Goal: Task Accomplishment & Management: Complete application form

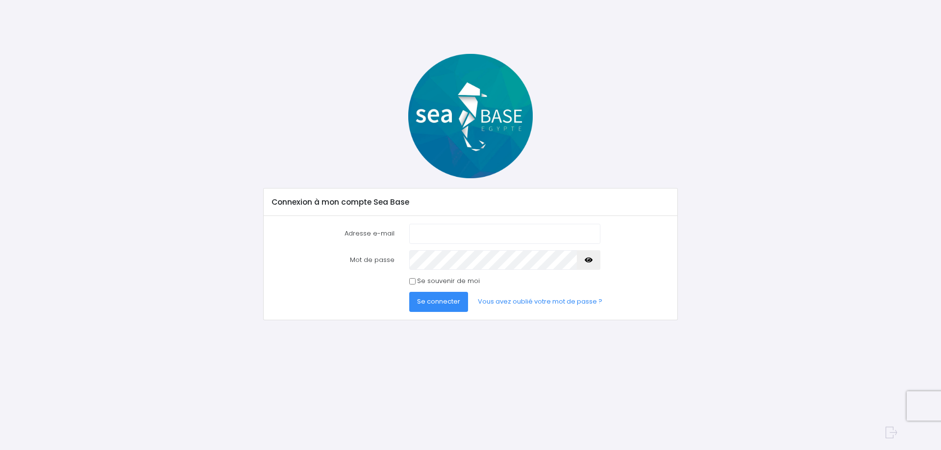
type input "[PERSON_NAME][EMAIL_ADDRESS][DOMAIN_NAME]"
click at [587, 260] on icon "button" at bounding box center [589, 260] width 8 height 0
click at [442, 302] on span "Se connecter" at bounding box center [438, 301] width 43 height 9
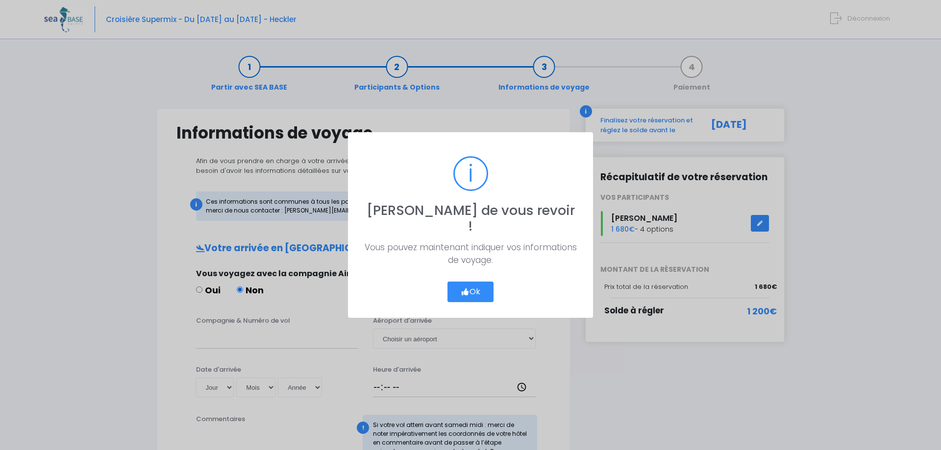
click at [466, 292] on icon "button" at bounding box center [465, 292] width 9 height 0
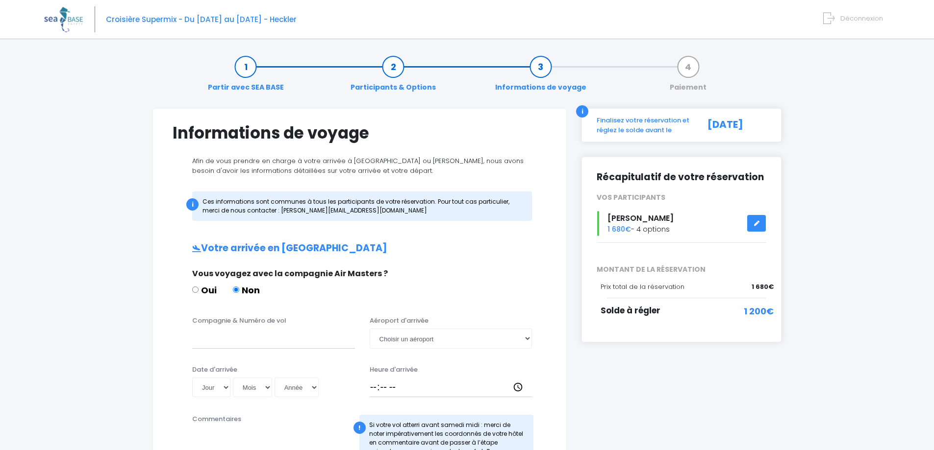
click at [755, 220] on link at bounding box center [756, 223] width 19 height 17
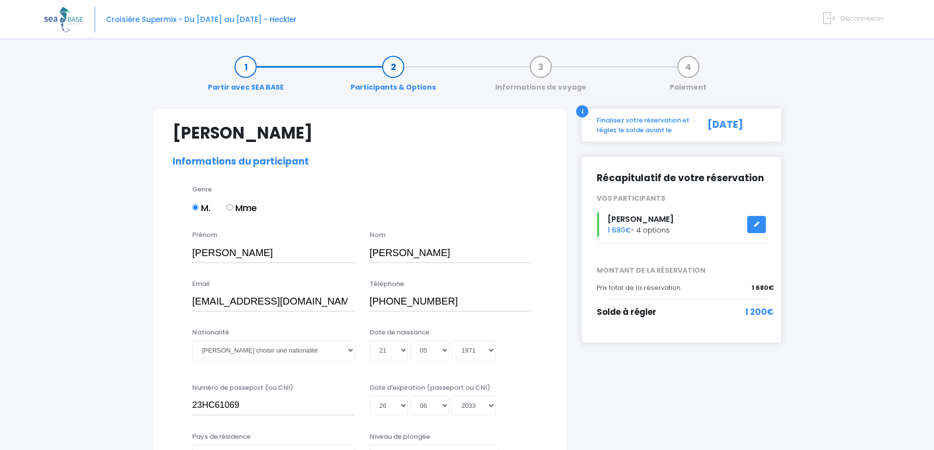
select select "MF1"
select select "42/43"
select select "L"
select select "M"
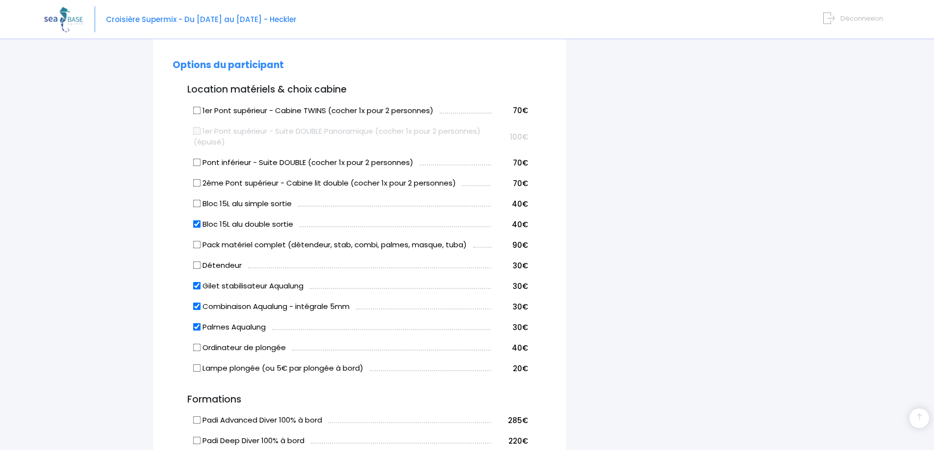
scroll to position [539, 0]
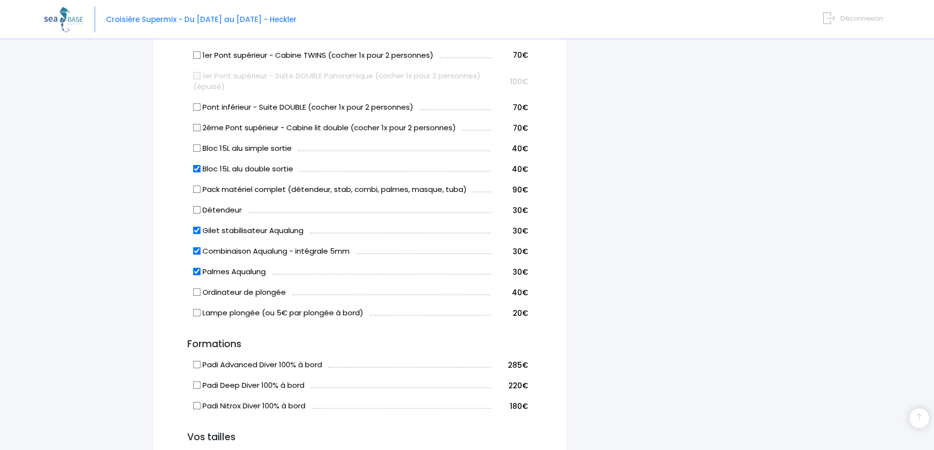
click at [198, 271] on input "Palmes Aqualung" at bounding box center [197, 272] width 8 height 8
checkbox input "false"
click at [197, 254] on input "Combinaison Aqualung - intégrale 5mm" at bounding box center [197, 251] width 8 height 8
checkbox input "false"
click at [196, 229] on input "Gilet stabilisateur Aqualung" at bounding box center [197, 231] width 8 height 8
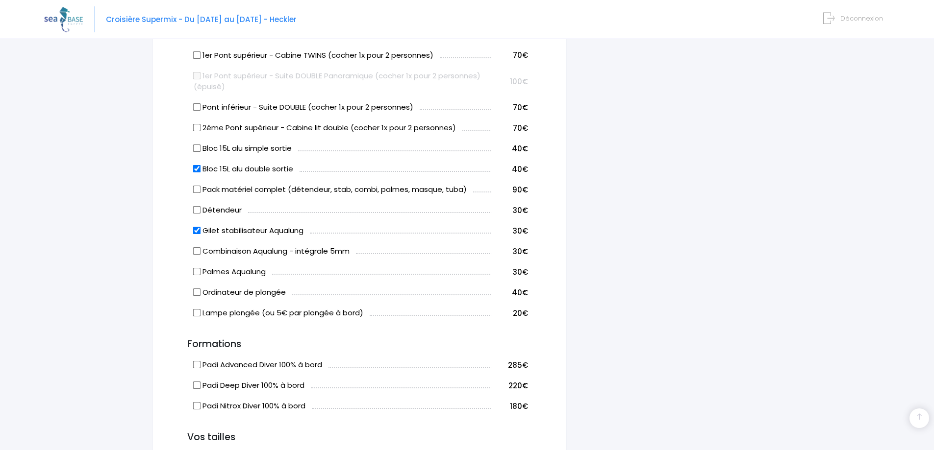
checkbox input "false"
click at [196, 165] on input "Bloc 15L alu double sortie" at bounding box center [197, 169] width 8 height 8
checkbox input "false"
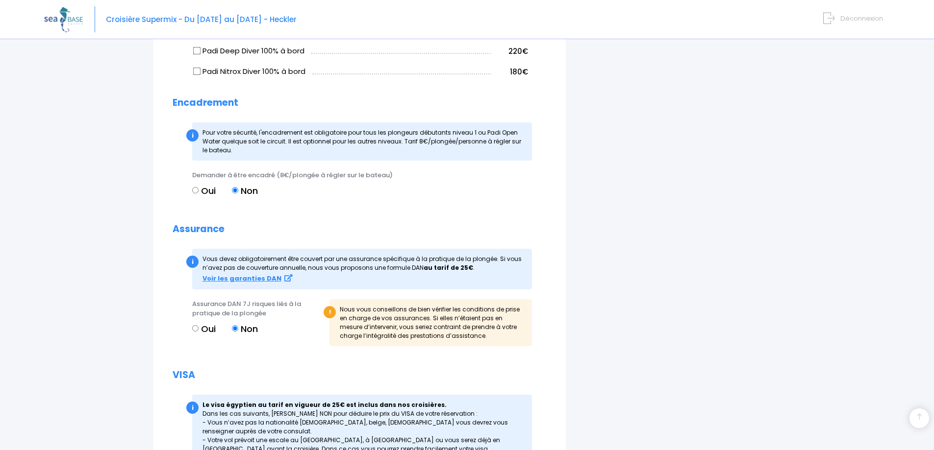
scroll to position [891, 0]
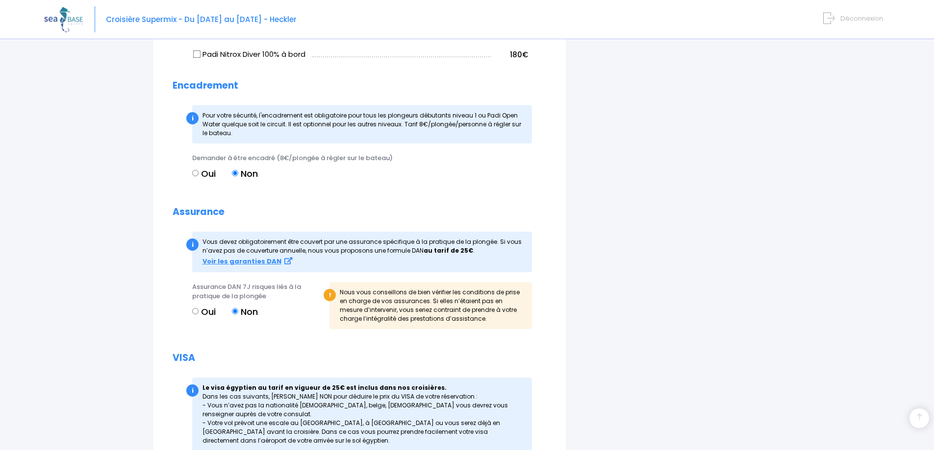
click at [197, 312] on input "Oui" at bounding box center [195, 311] width 6 height 6
radio input "true"
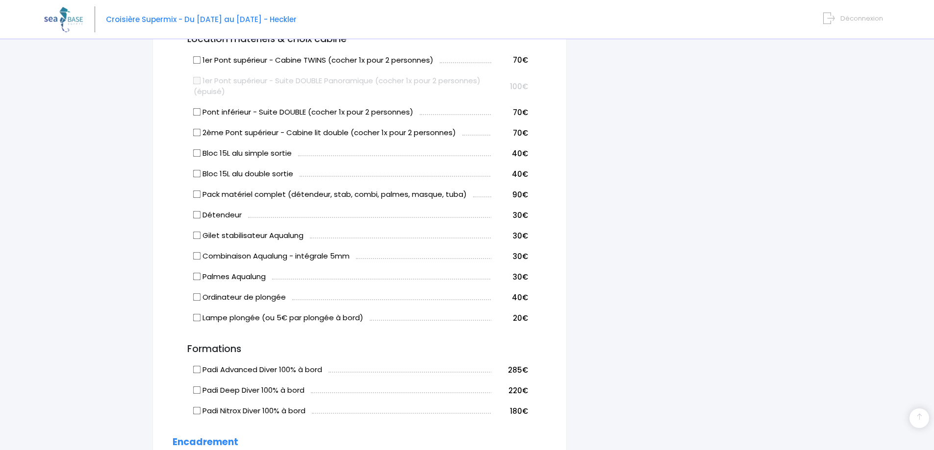
scroll to position [541, 0]
